Goal: Obtain resource: Obtain resource

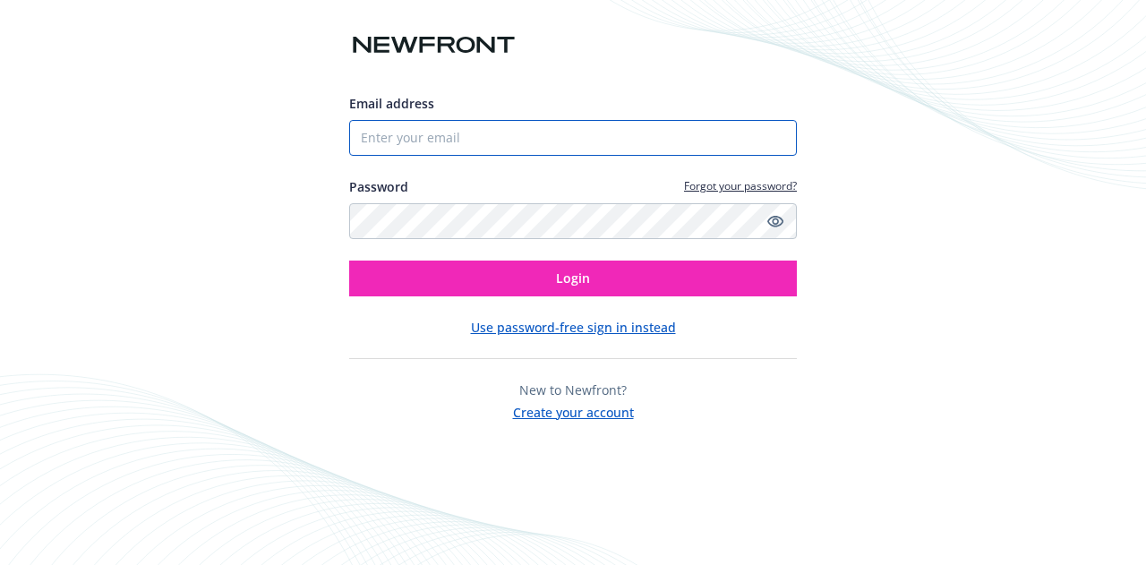
click at [453, 131] on input "Email address" at bounding box center [573, 138] width 448 height 36
type input "[EMAIL_ADDRESS][DOMAIN_NAME]"
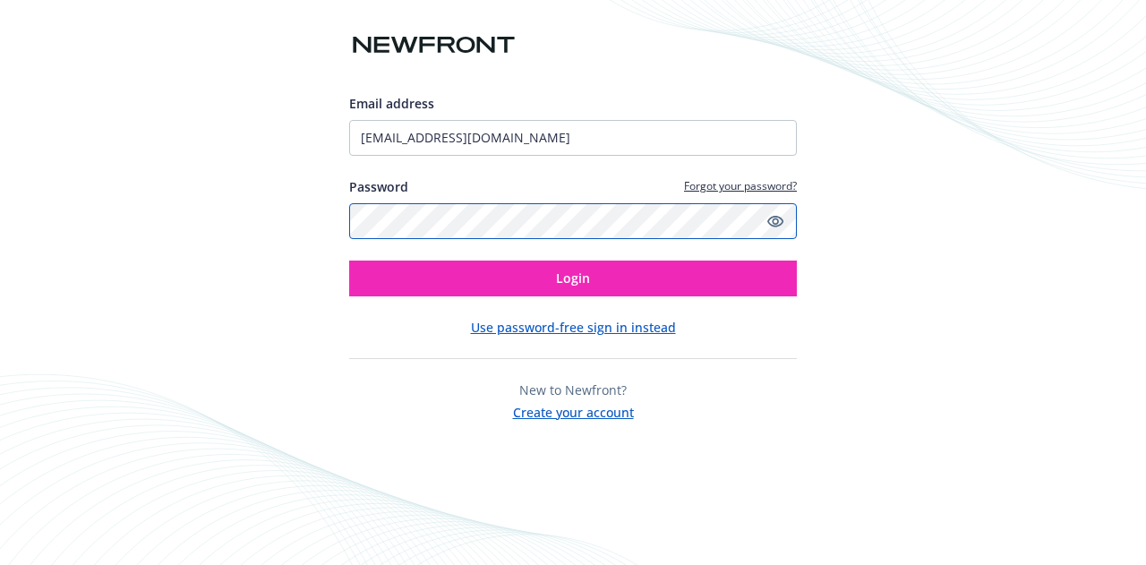
click at [349, 261] on button "Login" at bounding box center [573, 279] width 448 height 36
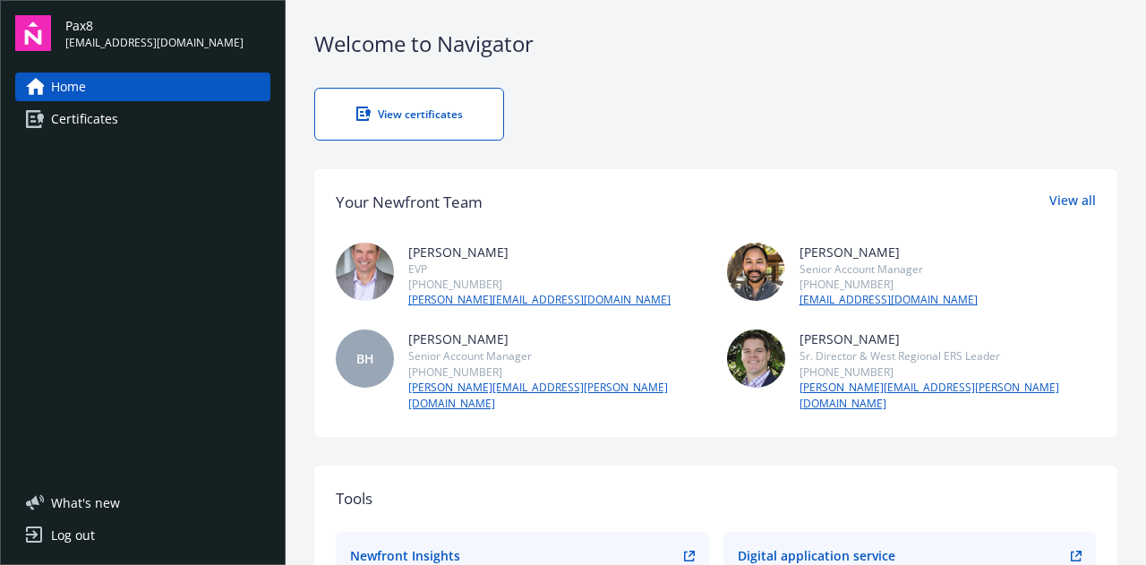
click at [376, 109] on div "View certificates" at bounding box center [409, 114] width 116 height 15
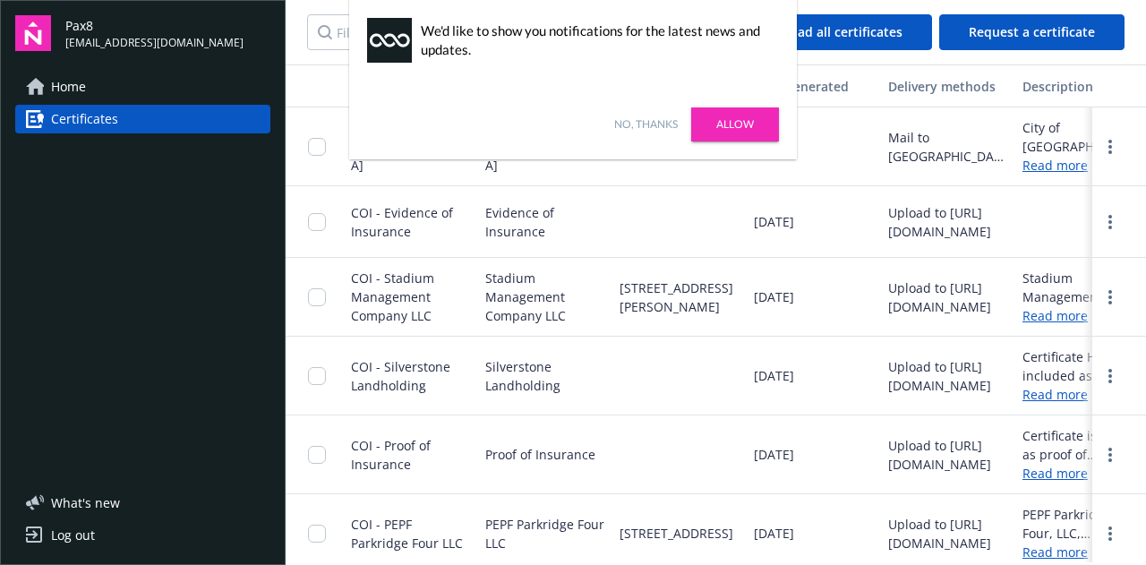
click at [725, 128] on link "Allow" at bounding box center [735, 124] width 88 height 34
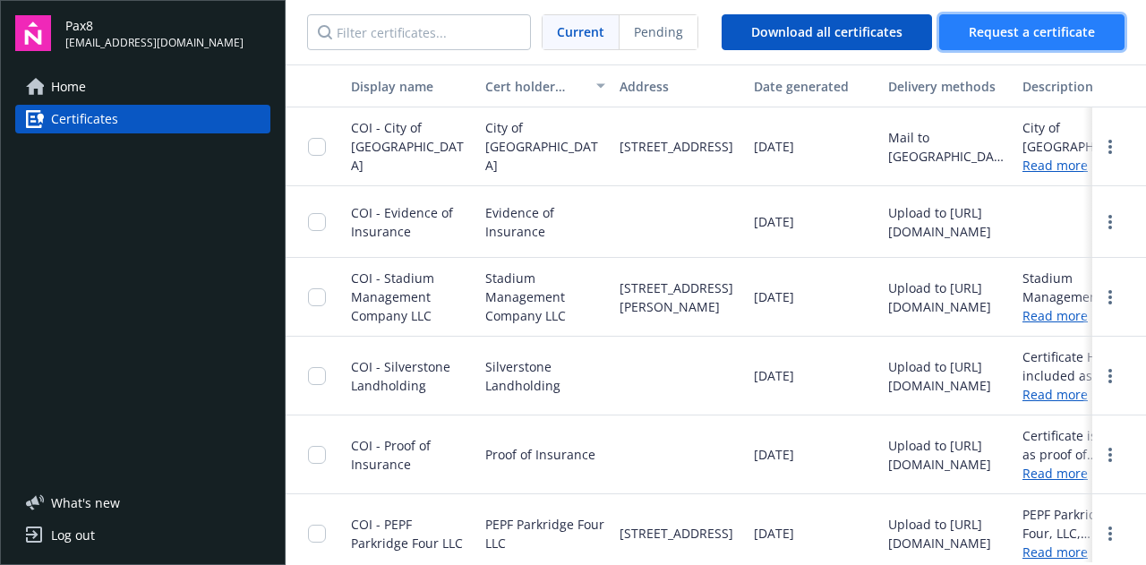
click at [1029, 17] on button "Request a certificate" at bounding box center [1031, 32] width 185 height 36
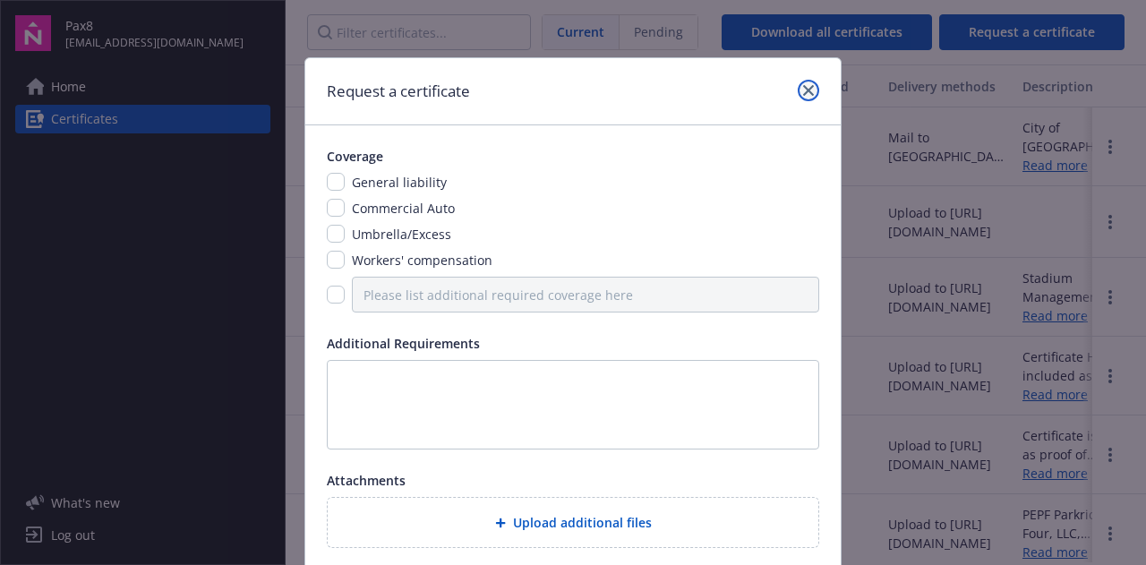
click at [802, 83] on link "close" at bounding box center [808, 90] width 21 height 21
